Goal: Information Seeking & Learning: Learn about a topic

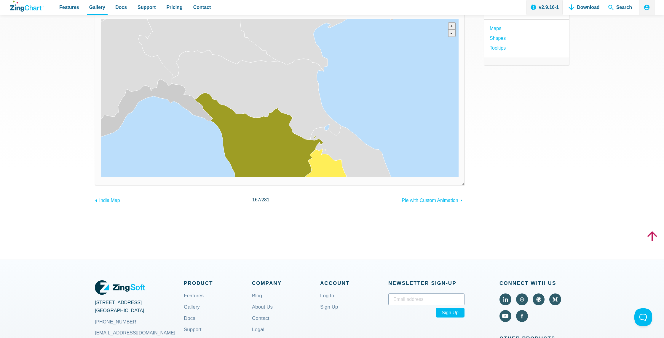
scroll to position [62, 0]
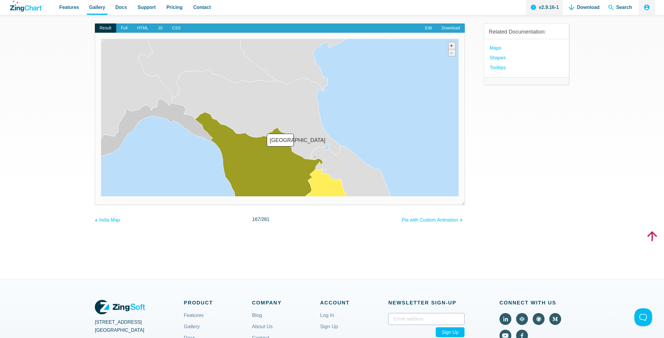
click at [101, 196] on area "Toscana" at bounding box center [101, 196] width 0 height 0
click at [101, 196] on area "Marche" at bounding box center [101, 196] width 0 height 0
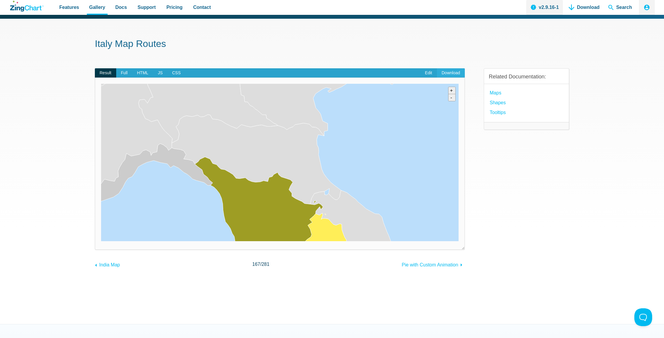
scroll to position [0, 0]
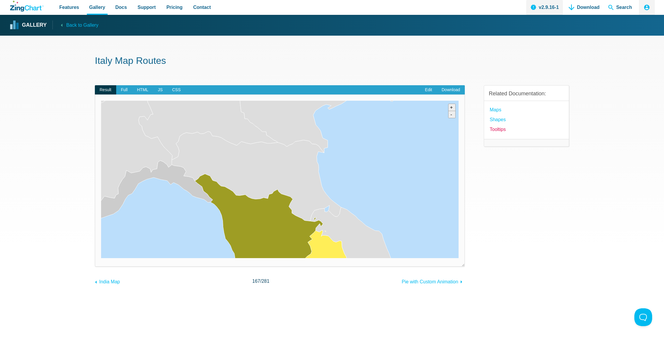
click at [498, 131] on link "Tooltips" at bounding box center [498, 129] width 16 height 8
click at [126, 90] on span "Full" at bounding box center [124, 89] width 16 height 9
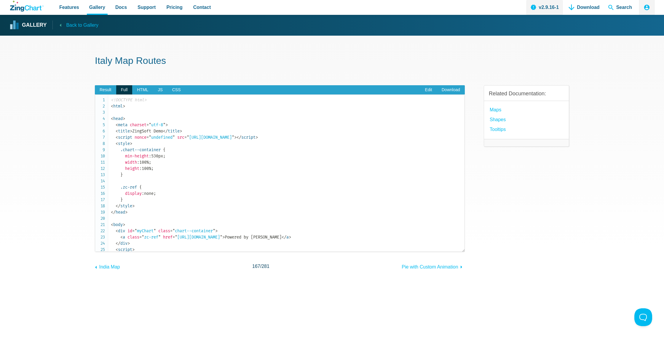
click at [85, 26] on span "Back to Gallery" at bounding box center [82, 25] width 32 height 8
